Goal: Information Seeking & Learning: Find specific fact

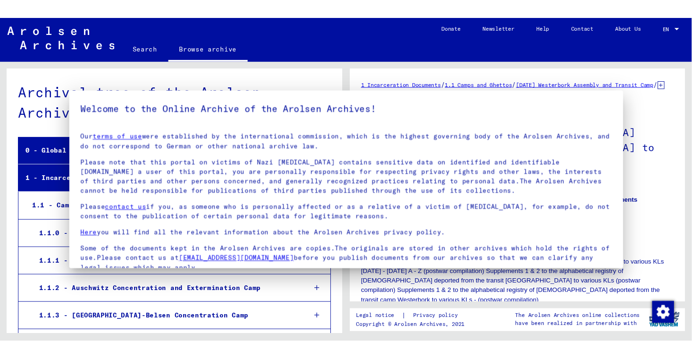
scroll to position [1426, 0]
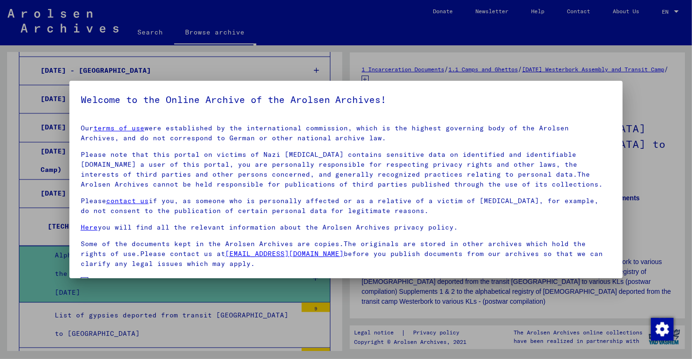
click at [582, 53] on div at bounding box center [346, 179] width 692 height 359
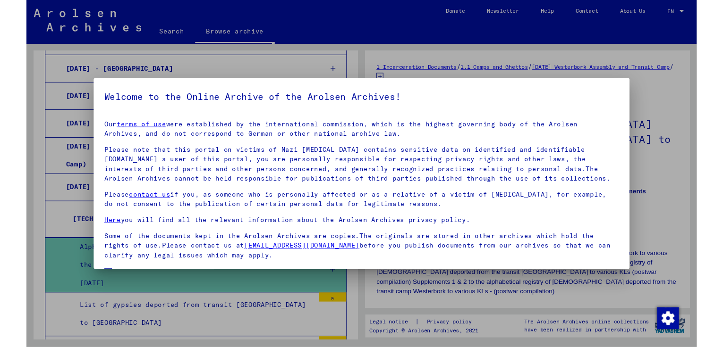
scroll to position [64, 0]
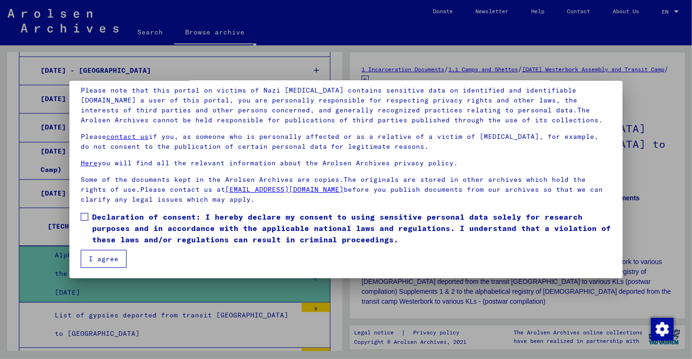
click at [145, 231] on span "Declaration of consent: I hereby declare my consent to using sensitive personal…" at bounding box center [352, 228] width 520 height 34
click at [115, 250] on button "I agree" at bounding box center [104, 259] width 46 height 18
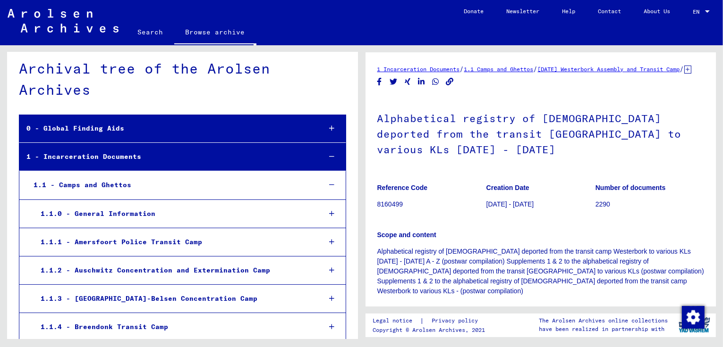
scroll to position [0, 0]
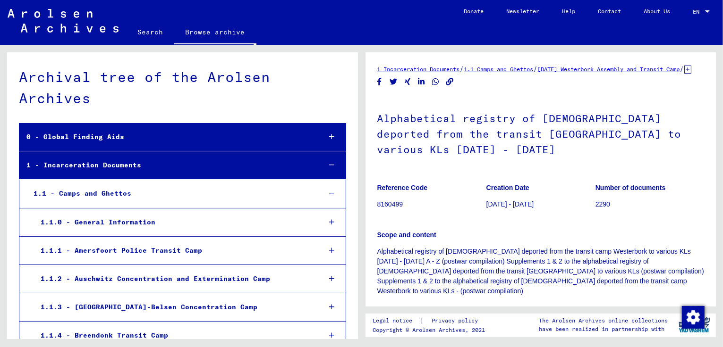
click at [154, 29] on link "Search" at bounding box center [150, 32] width 48 height 23
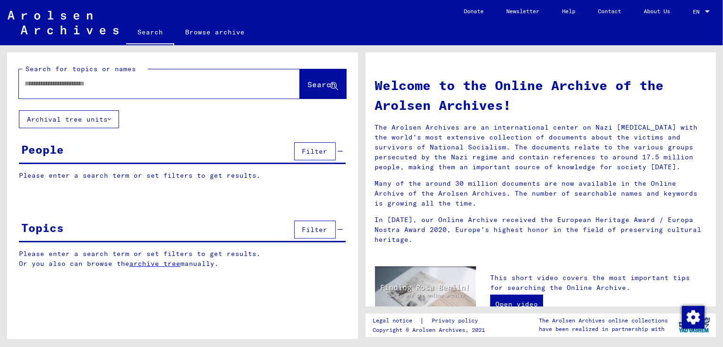
click at [111, 79] on input "text" at bounding box center [148, 84] width 247 height 10
click at [324, 84] on span "Search" at bounding box center [322, 84] width 28 height 9
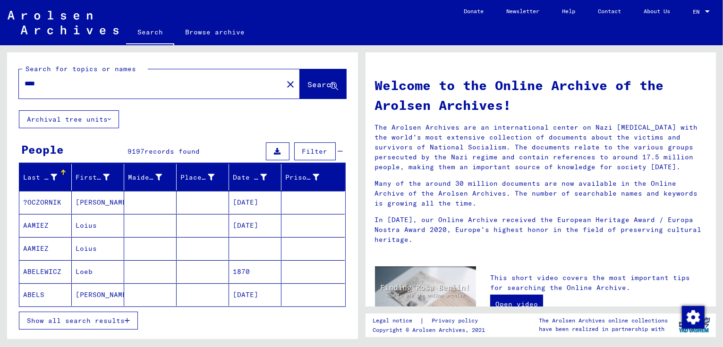
click at [135, 89] on div "****" at bounding box center [145, 83] width 253 height 21
click at [25, 82] on input "****" at bounding box center [148, 84] width 247 height 10
type input "**********"
click at [314, 84] on span "Search" at bounding box center [322, 84] width 28 height 9
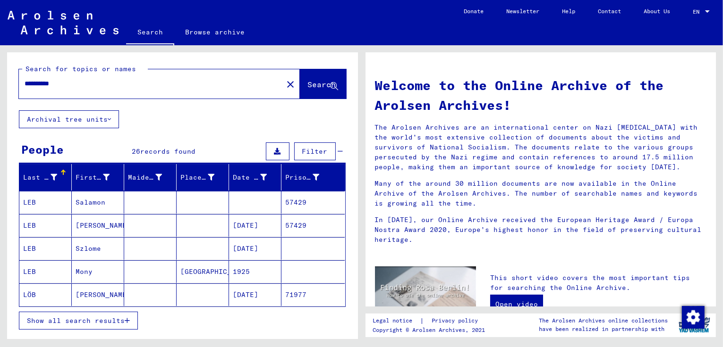
click at [128, 318] on icon "button" at bounding box center [127, 321] width 5 height 7
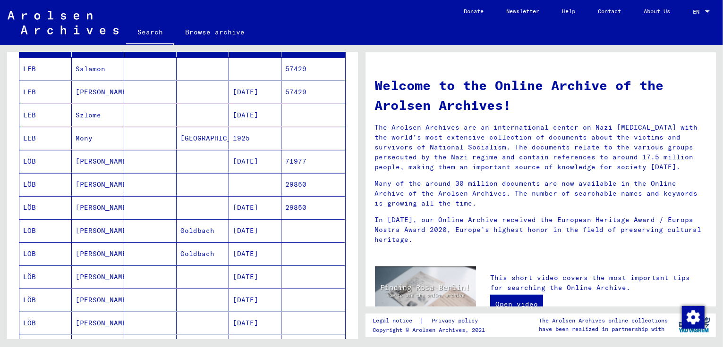
scroll to position [138, 0]
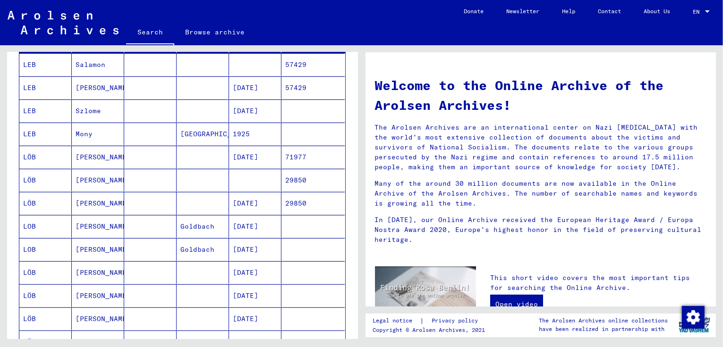
click at [33, 199] on mat-cell "LÖB" at bounding box center [45, 203] width 52 height 23
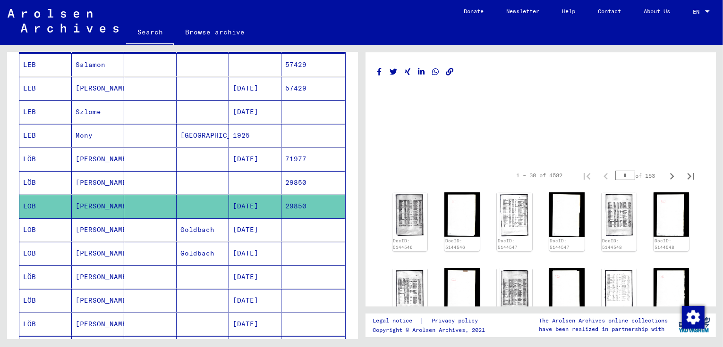
click at [29, 177] on mat-cell "LÖB" at bounding box center [45, 182] width 52 height 23
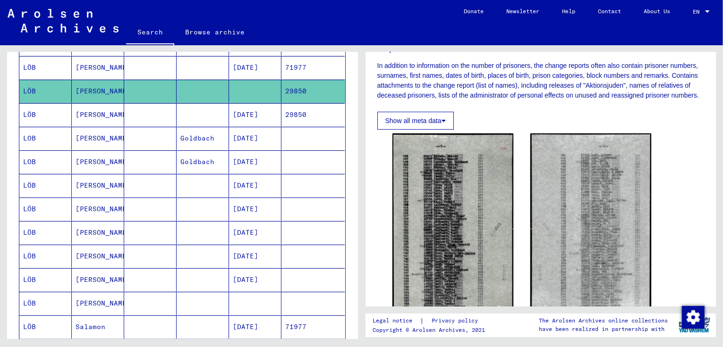
scroll to position [234, 0]
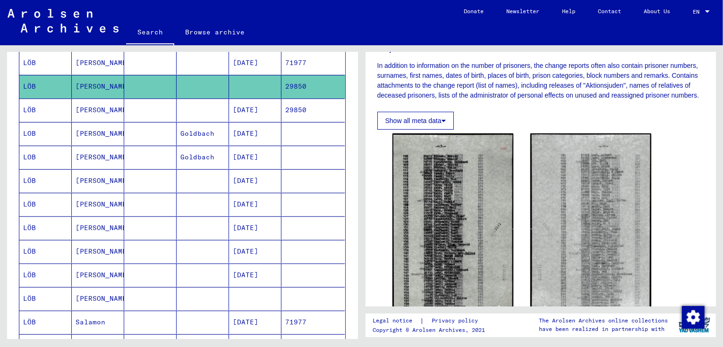
click at [96, 221] on mat-cell "[PERSON_NAME]" at bounding box center [98, 228] width 52 height 23
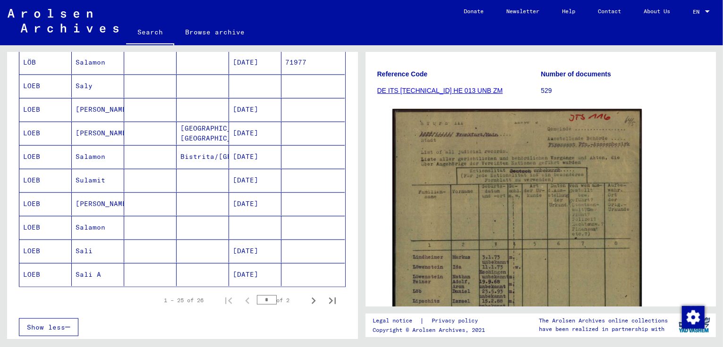
scroll to position [492, 0]
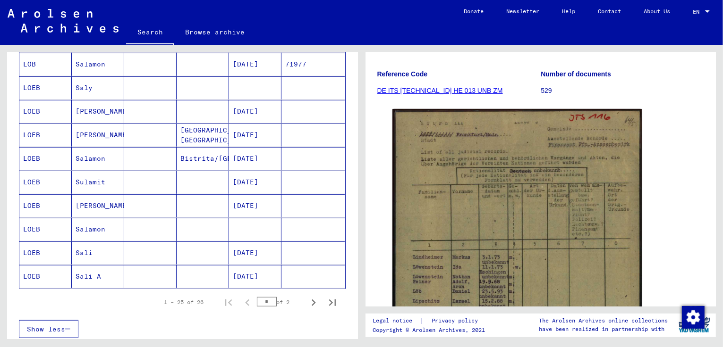
click at [37, 265] on mat-cell "LOEB" at bounding box center [45, 276] width 52 height 23
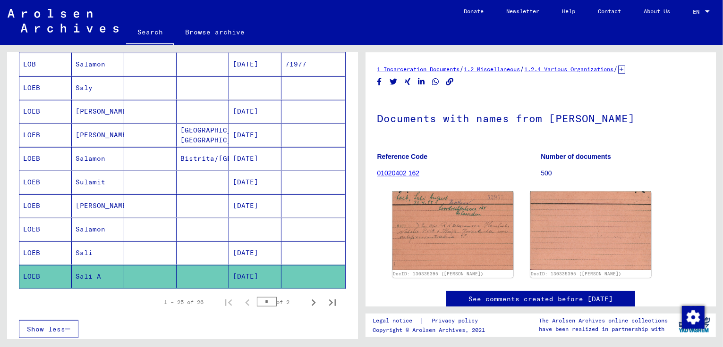
click at [29, 242] on mat-cell "LOEB" at bounding box center [45, 253] width 52 height 23
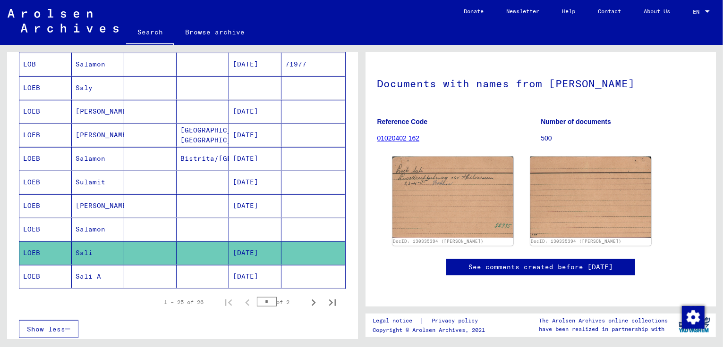
scroll to position [58, 0]
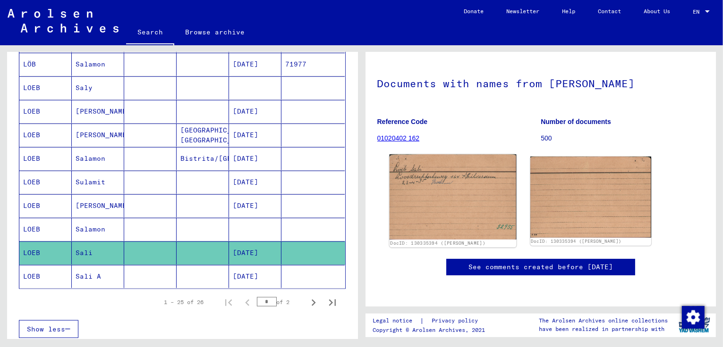
click at [469, 182] on img at bounding box center [452, 197] width 127 height 85
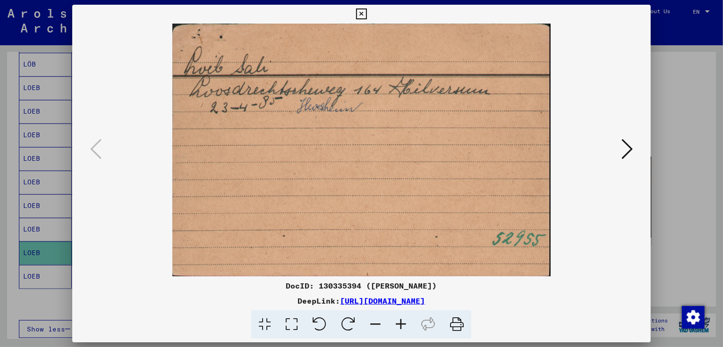
drag, startPoint x: 185, startPoint y: 303, endPoint x: 548, endPoint y: 298, distance: 363.0
click at [548, 298] on div "DeepLink: [URL][DOMAIN_NAME]" at bounding box center [361, 300] width 578 height 11
copy div "DeepLink: [URL][DOMAIN_NAME]"
click at [624, 147] on icon at bounding box center [626, 149] width 11 height 23
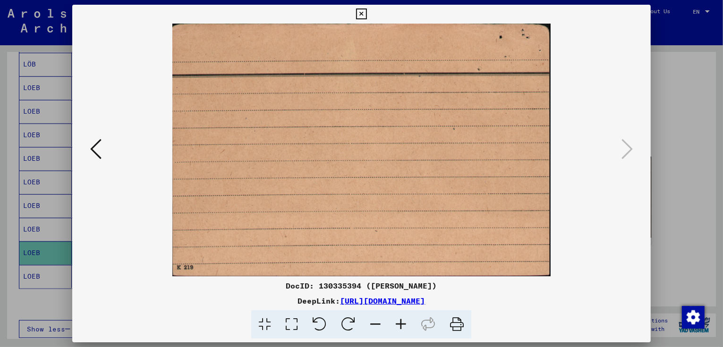
click at [367, 12] on icon at bounding box center [361, 13] width 11 height 11
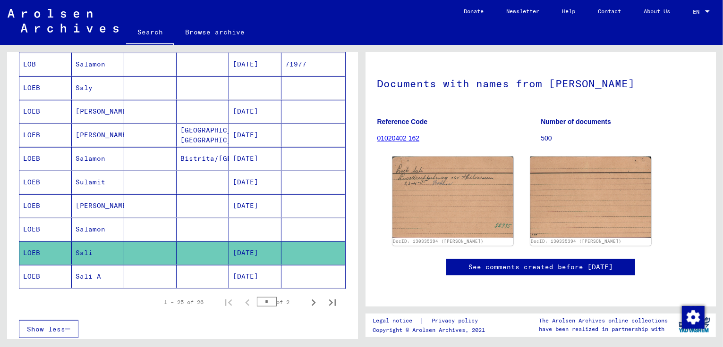
click at [29, 265] on mat-cell "LOEB" at bounding box center [45, 276] width 52 height 23
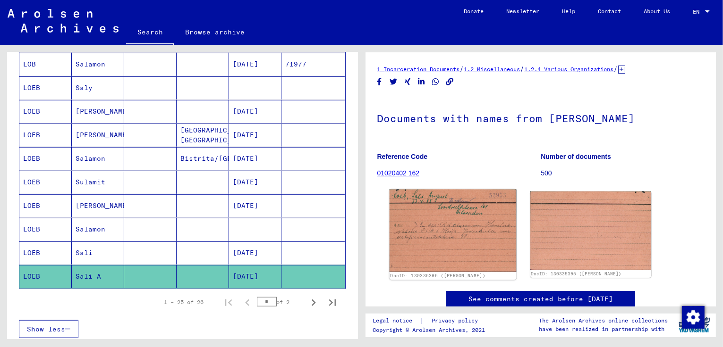
click at [466, 229] on img at bounding box center [452, 231] width 127 height 83
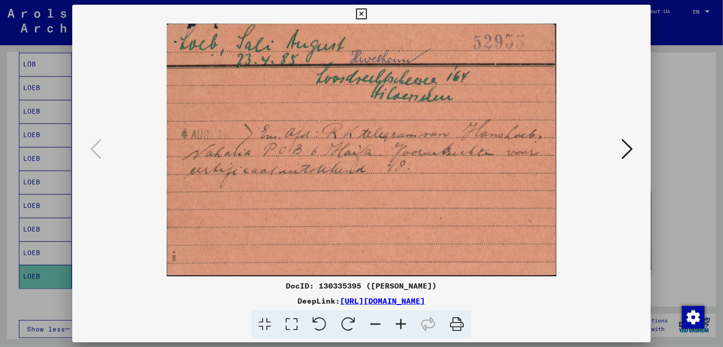
drag, startPoint x: 549, startPoint y: 302, endPoint x: 286, endPoint y: 281, distance: 264.2
click at [286, 281] on div "DocID: 130335395 ([PERSON_NAME]) DeepLink: [URL][DOMAIN_NAME]" at bounding box center [361, 309] width 578 height 59
copy div "DocID: 130335395 ([PERSON_NAME]) DeepLink: [URL][DOMAIN_NAME]"
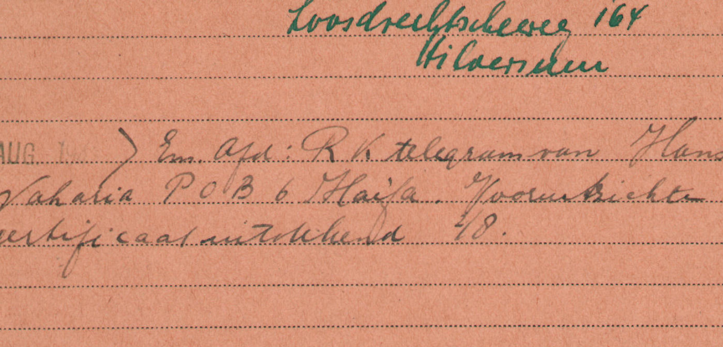
drag, startPoint x: 498, startPoint y: 152, endPoint x: 483, endPoint y: 146, distance: 16.1
click at [483, 146] on img at bounding box center [361, 150] width 514 height 253
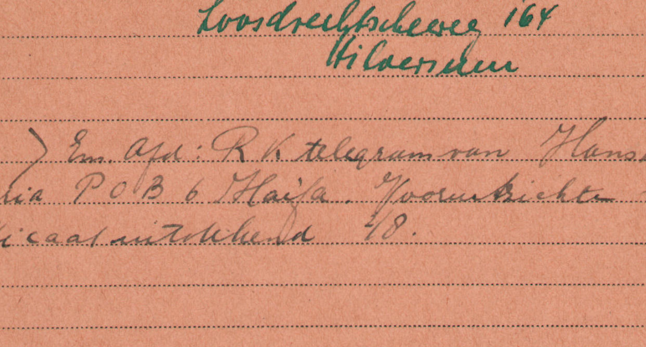
click at [354, 144] on img at bounding box center [323, 150] width 453 height 253
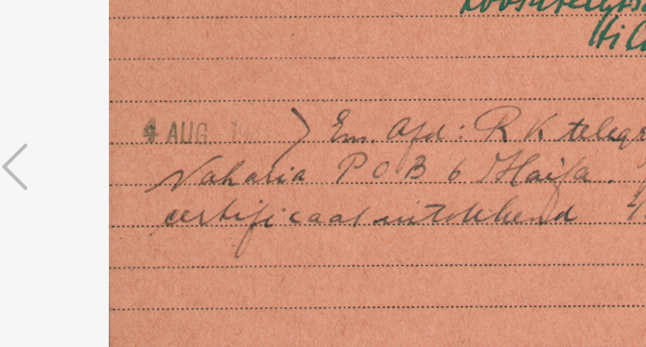
click at [337, 169] on img at bounding box center [323, 150] width 453 height 253
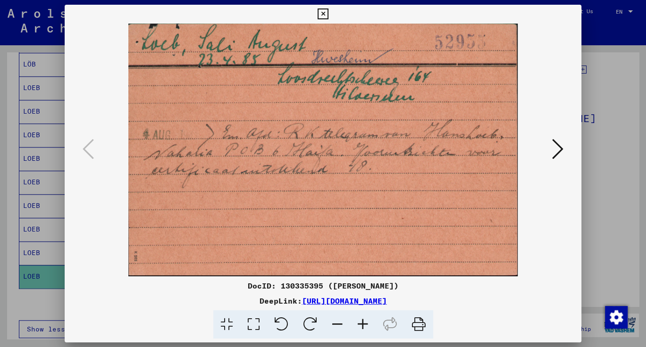
click at [329, 14] on icon at bounding box center [323, 13] width 11 height 11
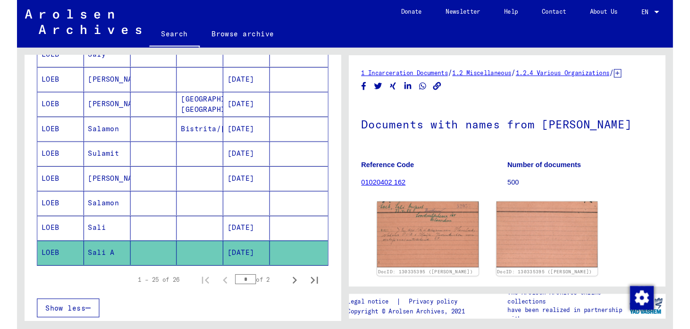
scroll to position [539, 0]
